Goal: Transaction & Acquisition: Register for event/course

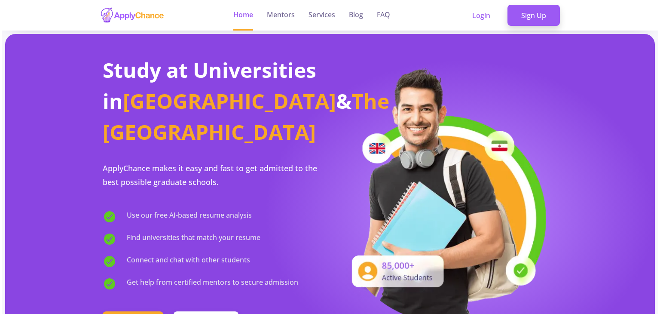
scroll to position [5028, 0]
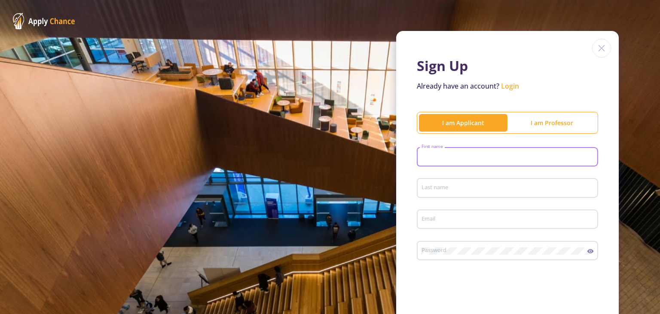
click at [450, 156] on input "First name" at bounding box center [508, 157] width 175 height 8
click at [438, 157] on input "First name" at bounding box center [508, 157] width 175 height 8
type input "[PERSON_NAME]"
click at [430, 193] on div "Last name" at bounding box center [507, 186] width 173 height 22
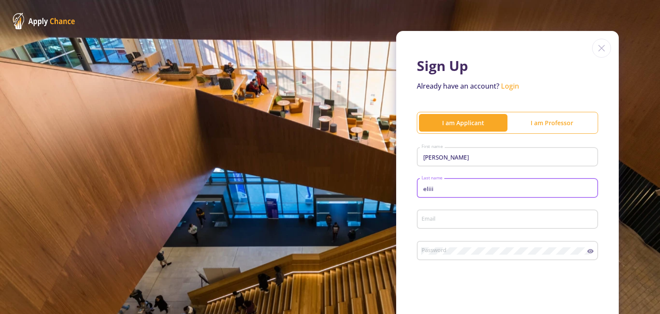
type input "eliii"
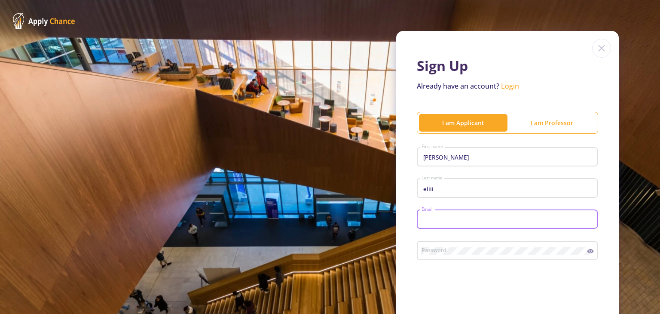
click at [428, 218] on input "Email" at bounding box center [508, 220] width 175 height 8
type input "[EMAIL_ADDRESS][DOMAIN_NAME]"
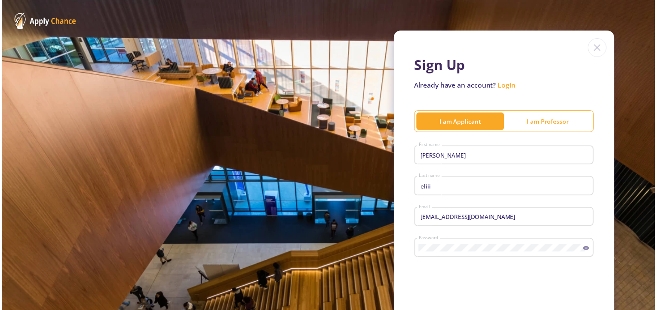
scroll to position [72, 0]
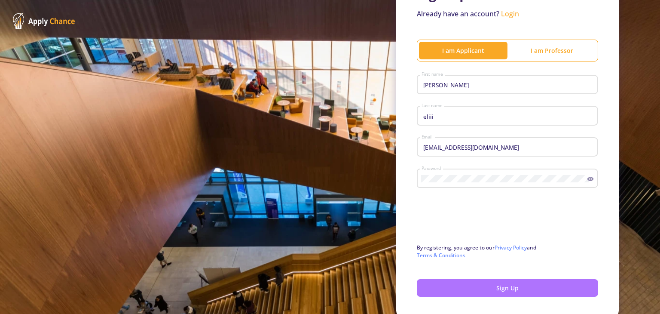
click at [491, 286] on button "Sign Up" at bounding box center [507, 288] width 181 height 18
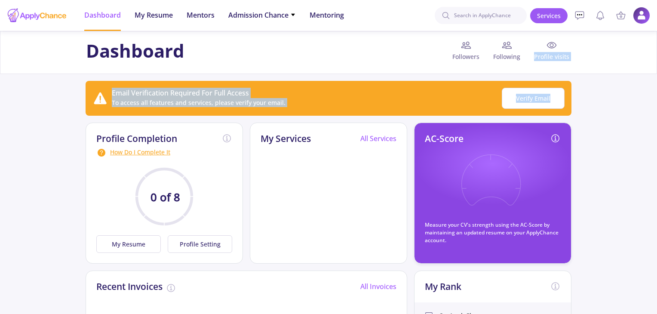
drag, startPoint x: 656, startPoint y: 33, endPoint x: 658, endPoint y: 90, distance: 57.2
type textarea "Profile visits Email Verification Required For Full Access To access all featur…"
click at [656, 90] on html "Dashboard My Resume Services Mentors Admission Chance With Minimum Requirements…" at bounding box center [328, 157] width 657 height 314
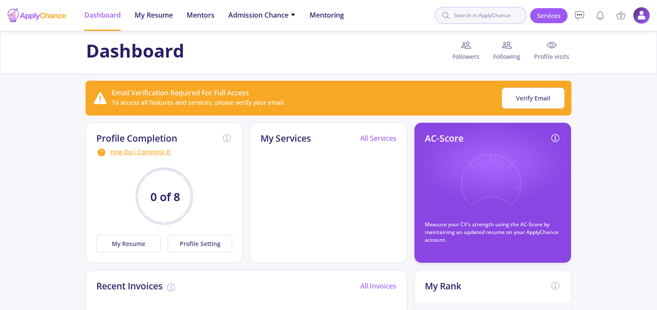
click at [480, 17] on input at bounding box center [481, 15] width 92 height 17
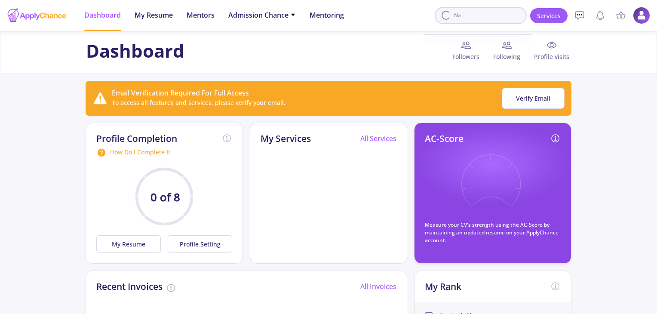
type input "N"
type input "l"
type input "L"
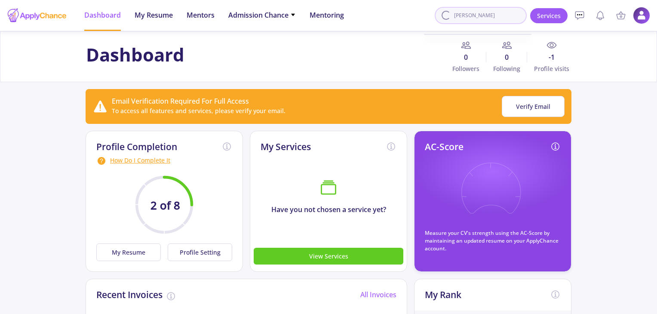
type input "[PERSON_NAME]"
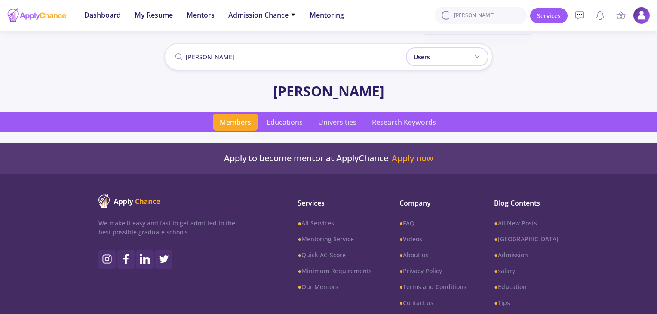
click at [486, 56] on div "Users" at bounding box center [447, 56] width 83 height 19
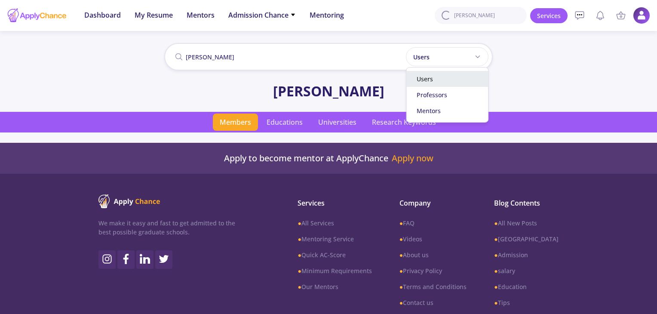
click at [444, 72] on div "Users" at bounding box center [447, 79] width 82 height 16
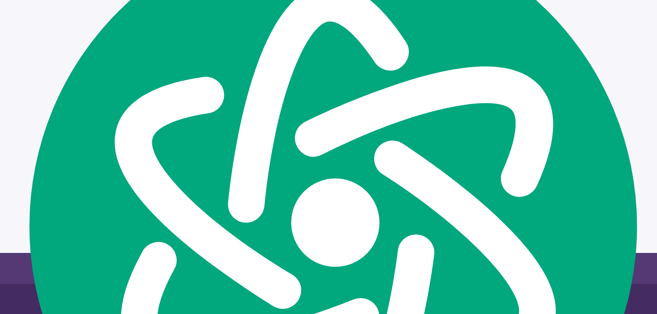
scroll to position [406, 0]
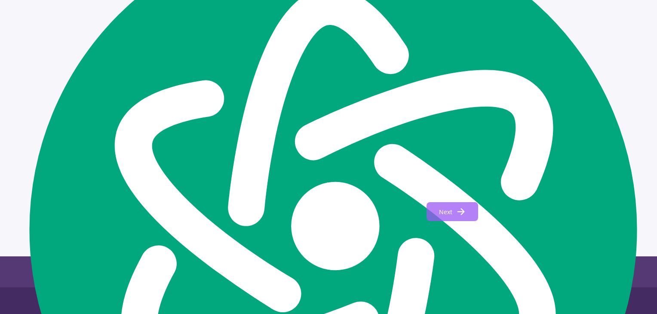
click at [454, 210] on button "Next" at bounding box center [452, 211] width 52 height 19
click at [440, 198] on section "Page 2 of 6 Previous Next" at bounding box center [328, 211] width 313 height 33
click at [440, 208] on span "Next" at bounding box center [445, 211] width 13 height 9
type input "3"
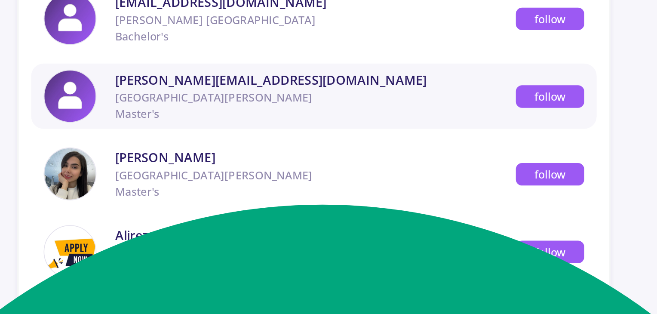
scroll to position [167, 0]
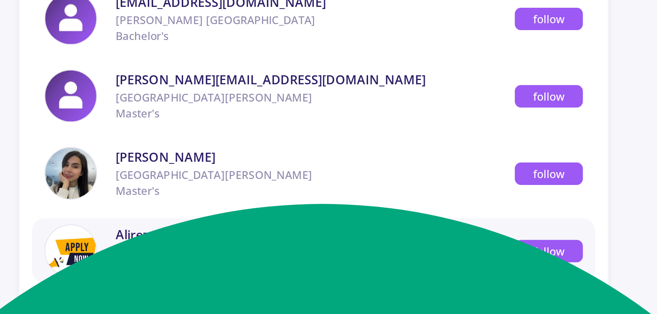
click at [186, 192] on img at bounding box center [193, 191] width 28 height 28
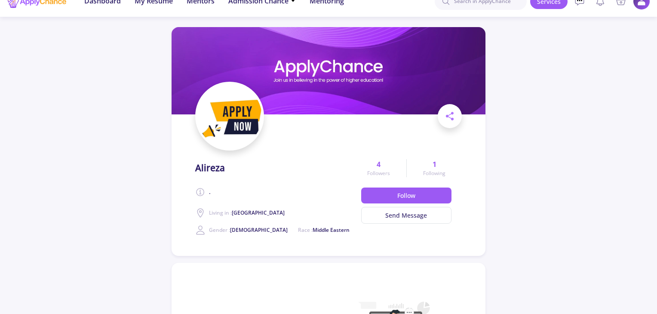
scroll to position [11, 0]
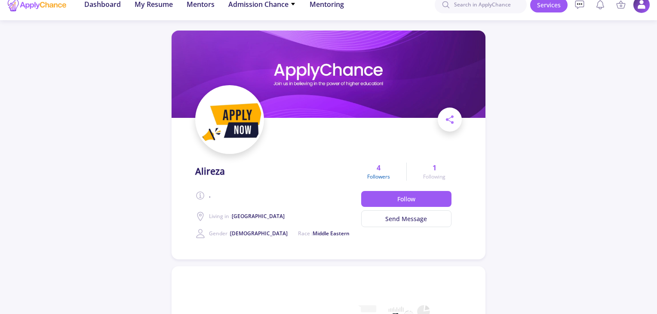
click at [378, 168] on span "4" at bounding box center [378, 167] width 4 height 10
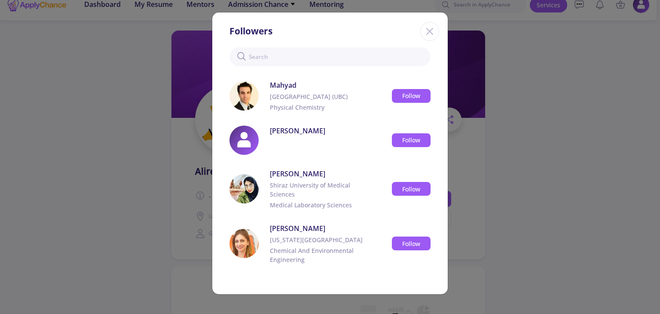
click at [432, 35] on icon "Close" at bounding box center [430, 31] width 14 height 14
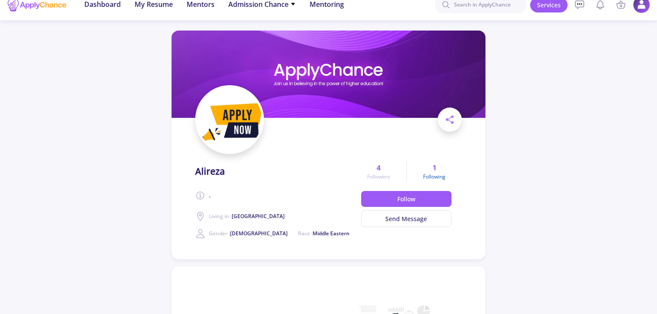
click at [437, 176] on span "Following" at bounding box center [434, 177] width 22 height 8
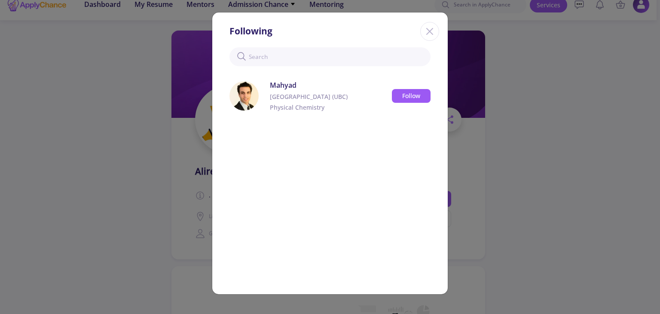
click at [427, 26] on icon "Close" at bounding box center [430, 31] width 14 height 14
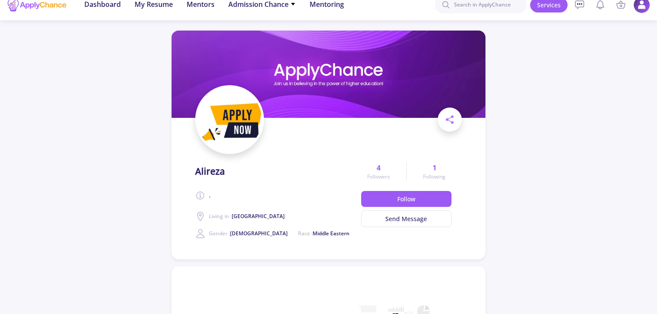
click at [643, 8] on img at bounding box center [641, 5] width 17 height 17
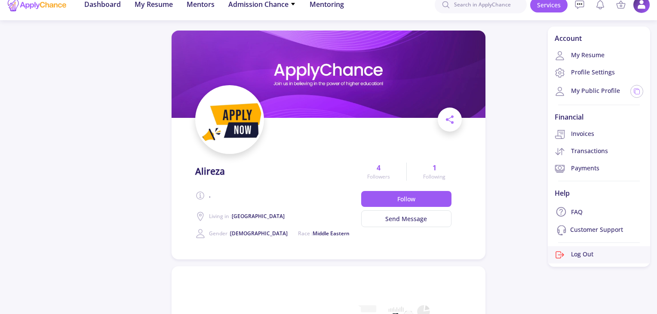
click at [587, 252] on link "Log Out" at bounding box center [599, 254] width 102 height 17
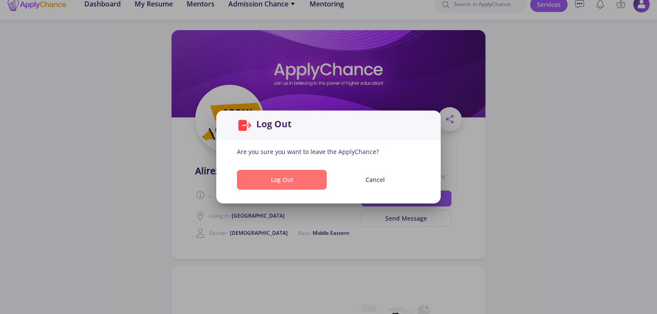
click at [267, 177] on button "Log Out" at bounding box center [282, 180] width 90 height 20
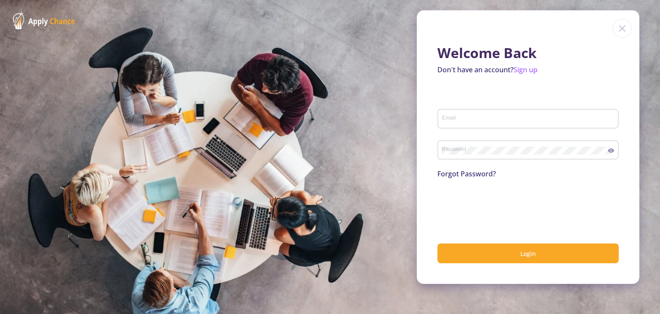
type input "[EMAIL_ADDRESS][DOMAIN_NAME]"
